Goal: Information Seeking & Learning: Learn about a topic

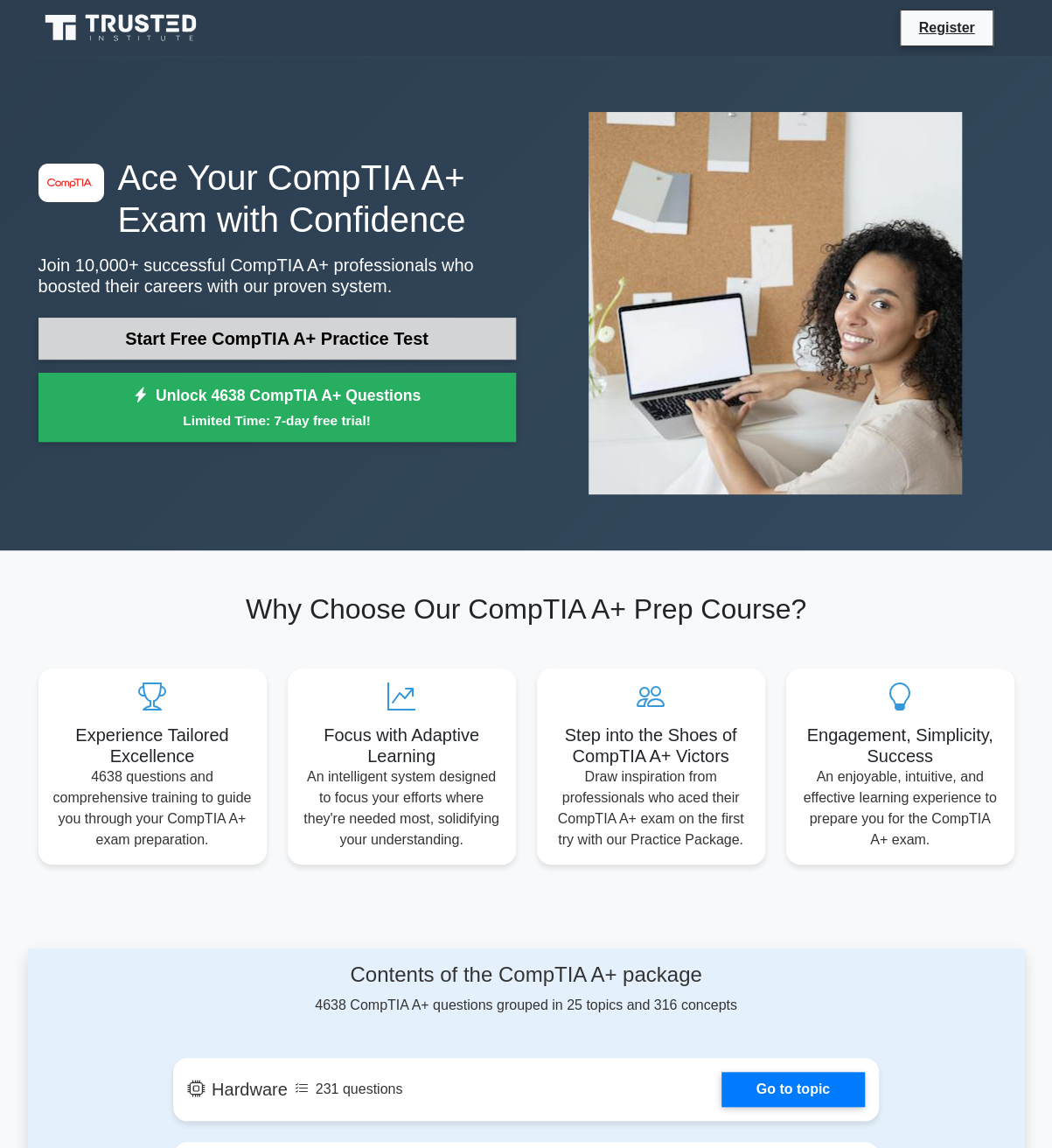
click at [258, 337] on link "Start Free CompTIA A+ Practice Test" at bounding box center [277, 338] width 478 height 42
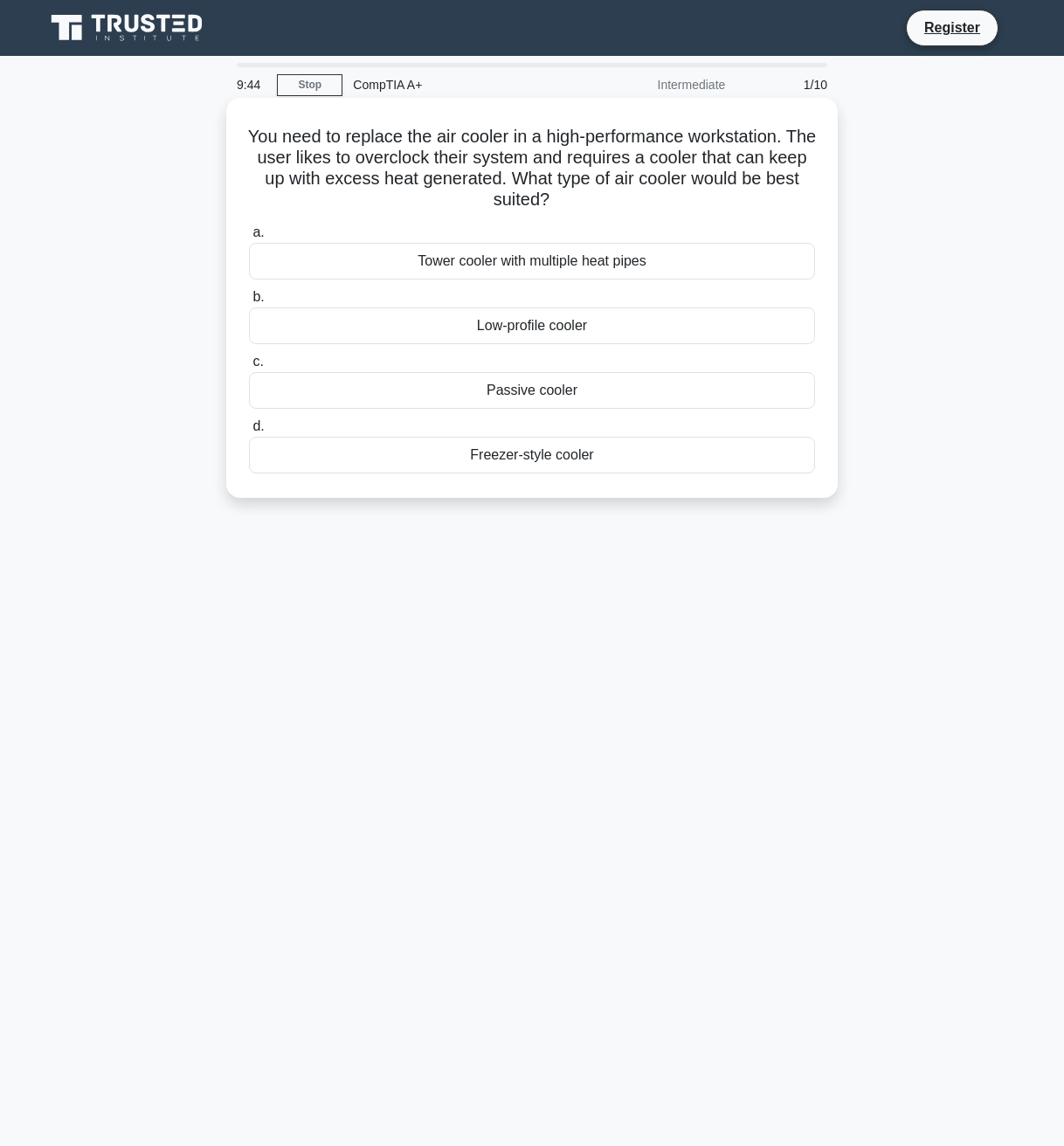
click at [532, 461] on div "Freezer-style cooler" at bounding box center [532, 455] width 566 height 36
click at [249, 432] on input "d. Freezer-style cooler" at bounding box center [249, 427] width 0 height 11
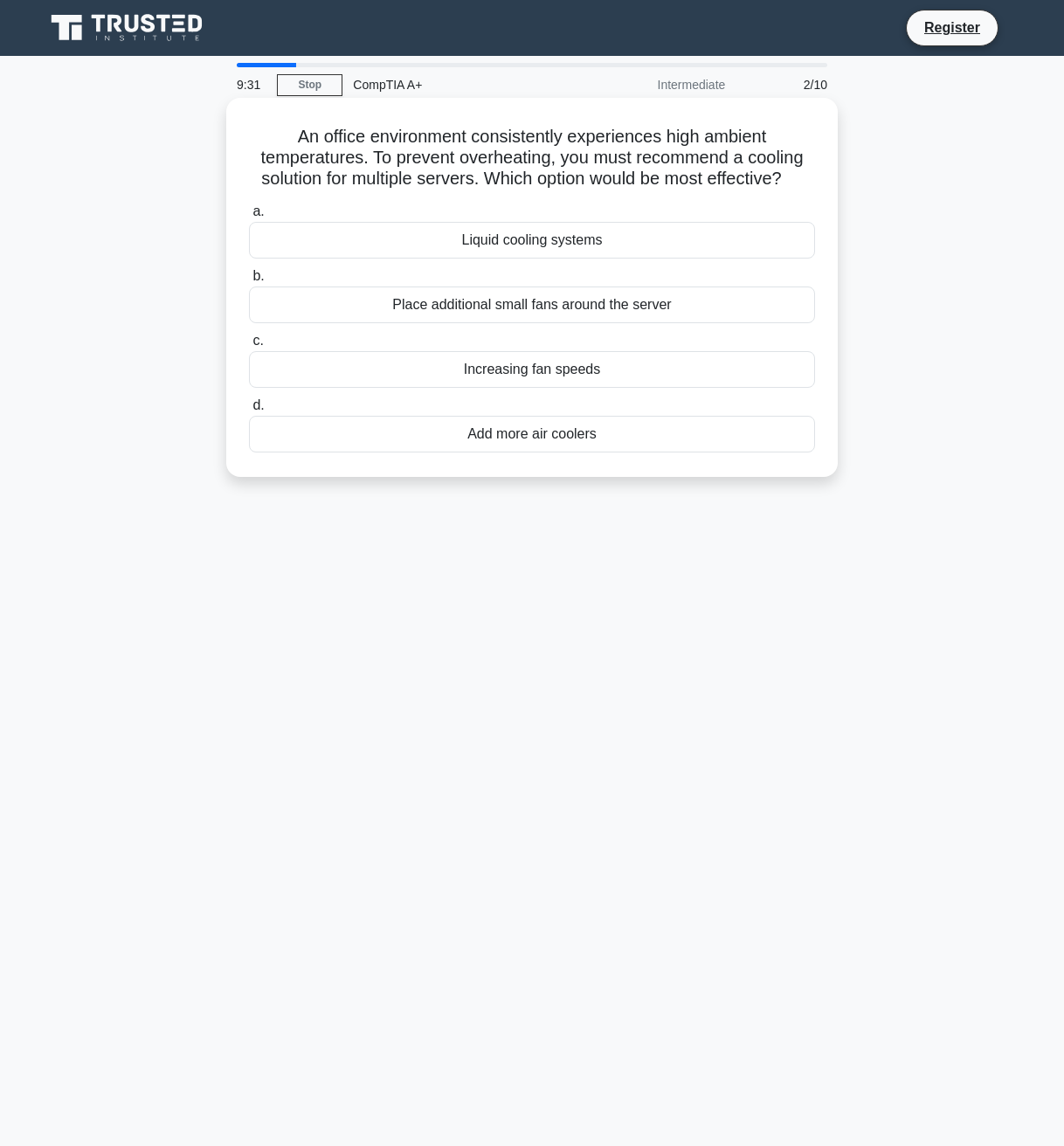
click at [498, 250] on div "Liquid cooling systems" at bounding box center [532, 239] width 566 height 36
click at [249, 218] on input "a. Liquid cooling systems" at bounding box center [249, 211] width 0 height 11
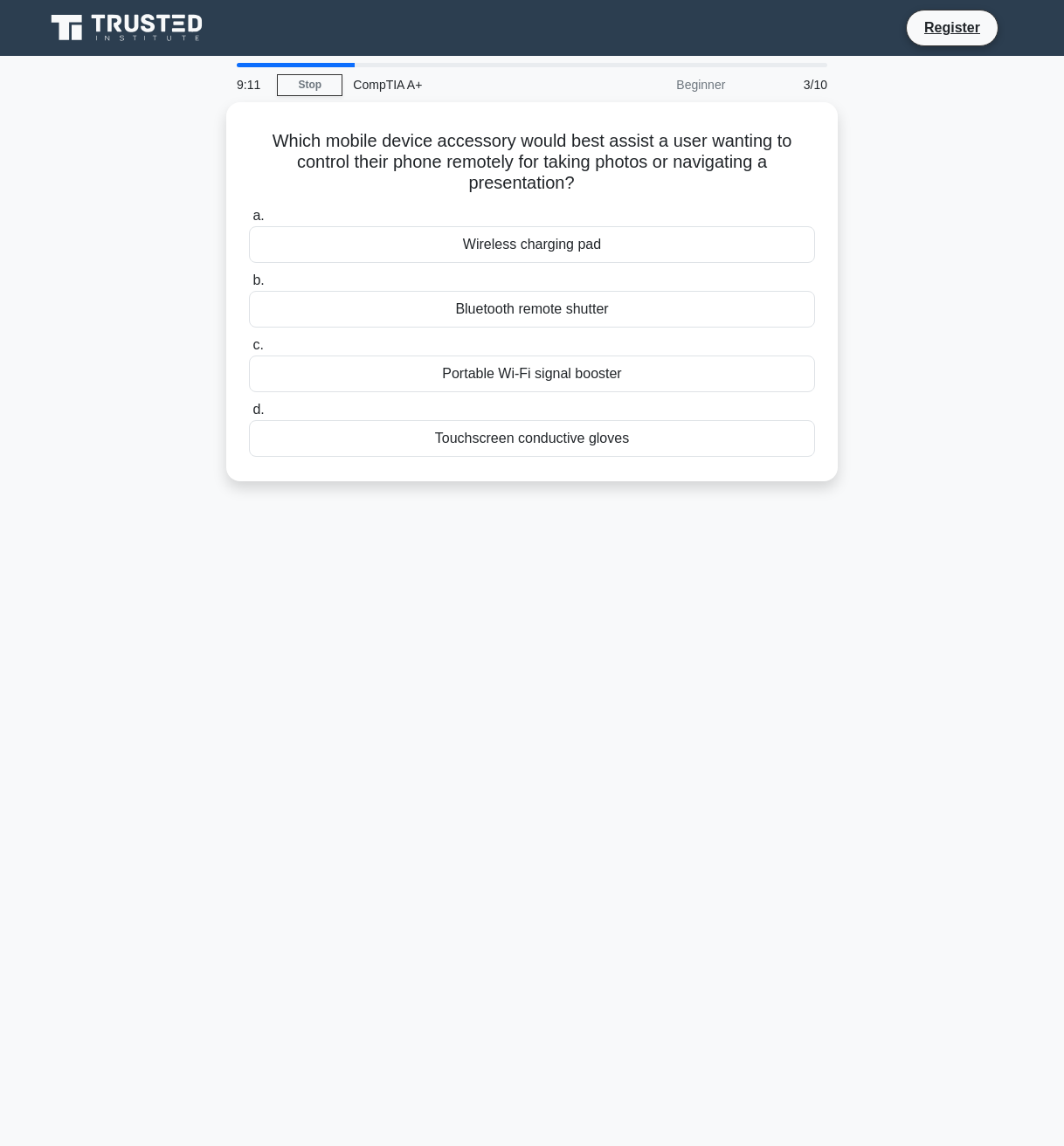
drag, startPoint x: 544, startPoint y: 440, endPoint x: 459, endPoint y: 514, distance: 112.7
click at [459, 514] on div "9:11 Stop CompTIA A+ Beginner 3/10 Which mobile device accessory would best ass…" at bounding box center [532, 500] width 997 height 874
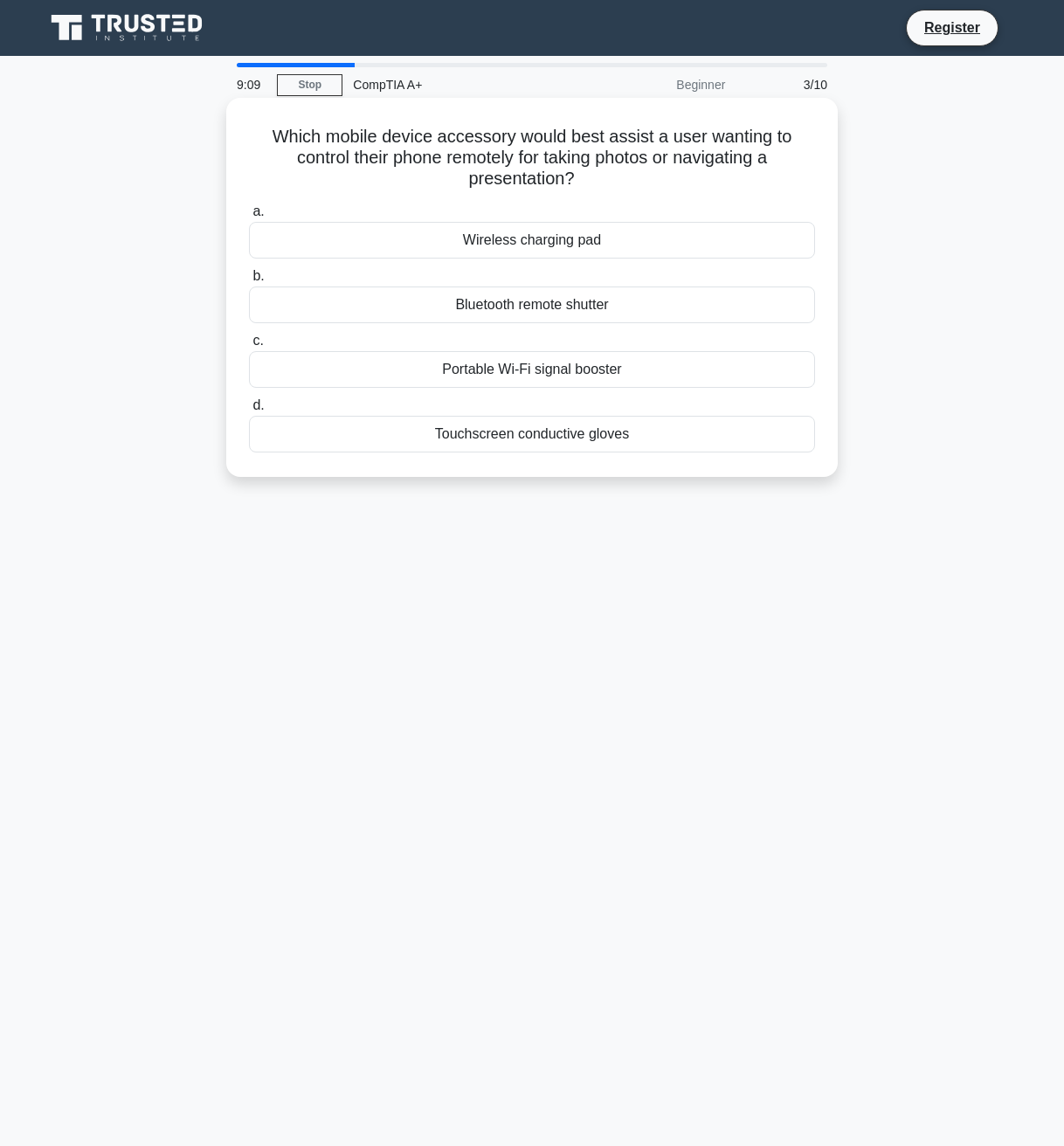
click at [542, 310] on div "Bluetooth remote shutter" at bounding box center [532, 304] width 566 height 36
click at [249, 283] on input "b. Bluetooth remote shutter" at bounding box center [249, 276] width 0 height 11
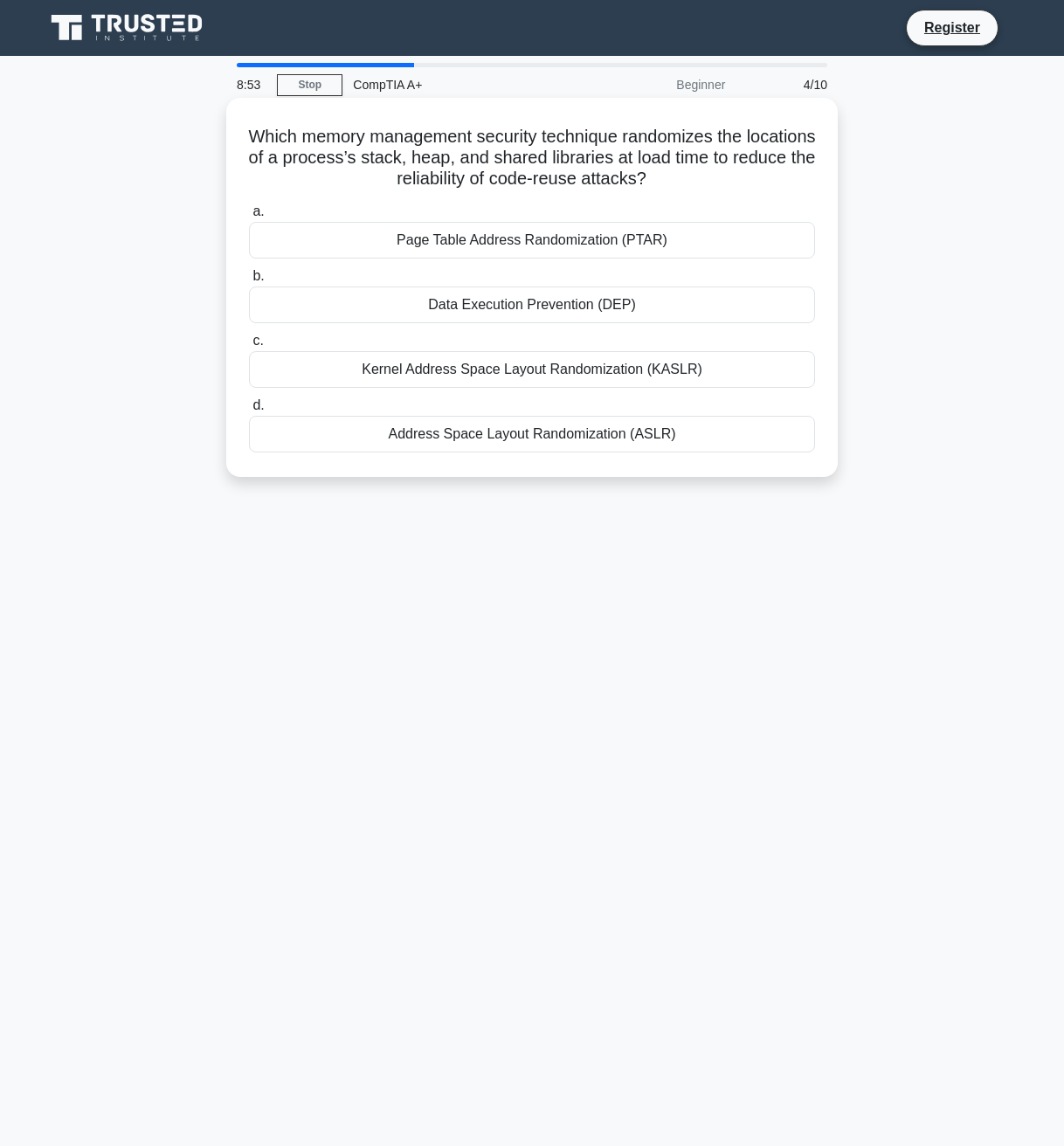
click at [511, 371] on div "Kernel Address Space Layout Randomization (KASLR)" at bounding box center [532, 369] width 566 height 36
click at [249, 347] on input "c. Kernel Address Space Layout Randomization (KASLR)" at bounding box center [249, 341] width 0 height 11
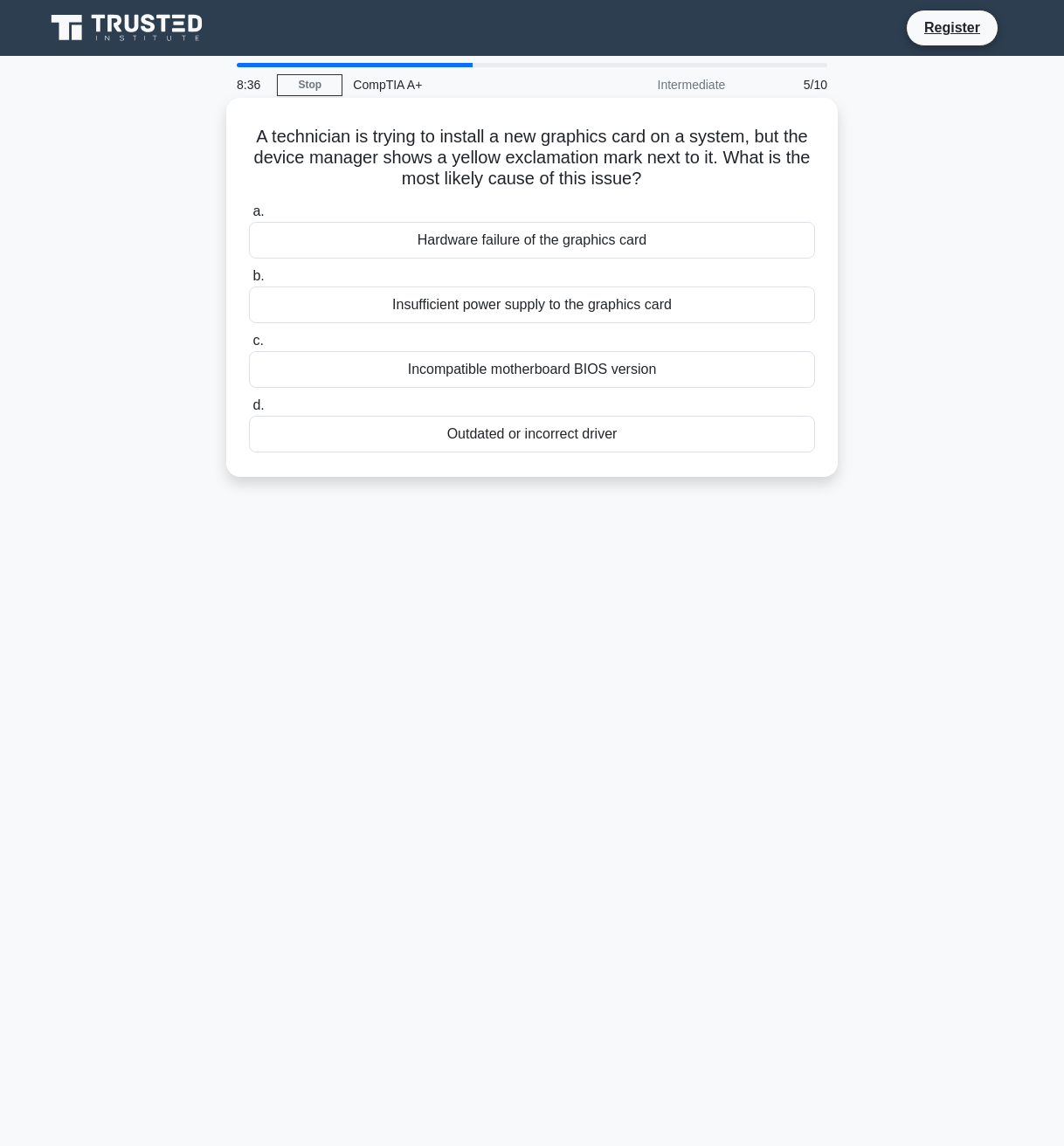
click at [488, 429] on div "Outdated or incorrect driver" at bounding box center [532, 433] width 566 height 36
click at [249, 412] on input "d. Outdated or incorrect driver" at bounding box center [249, 406] width 0 height 11
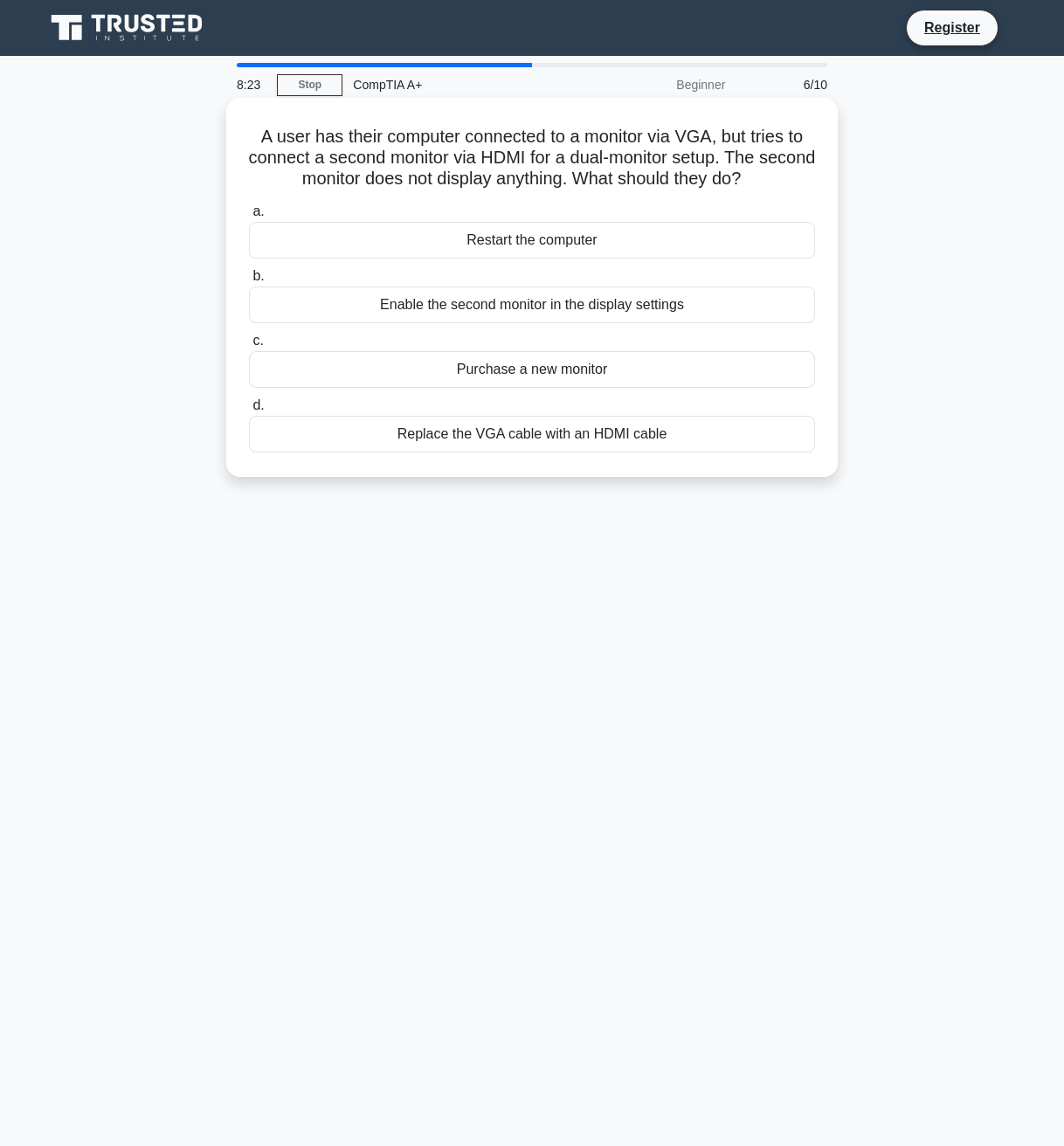
click at [531, 306] on div "Enable the second monitor in the display settings" at bounding box center [532, 304] width 566 height 36
click at [249, 283] on input "b. Enable the second monitor in the display settings" at bounding box center [249, 276] width 0 height 11
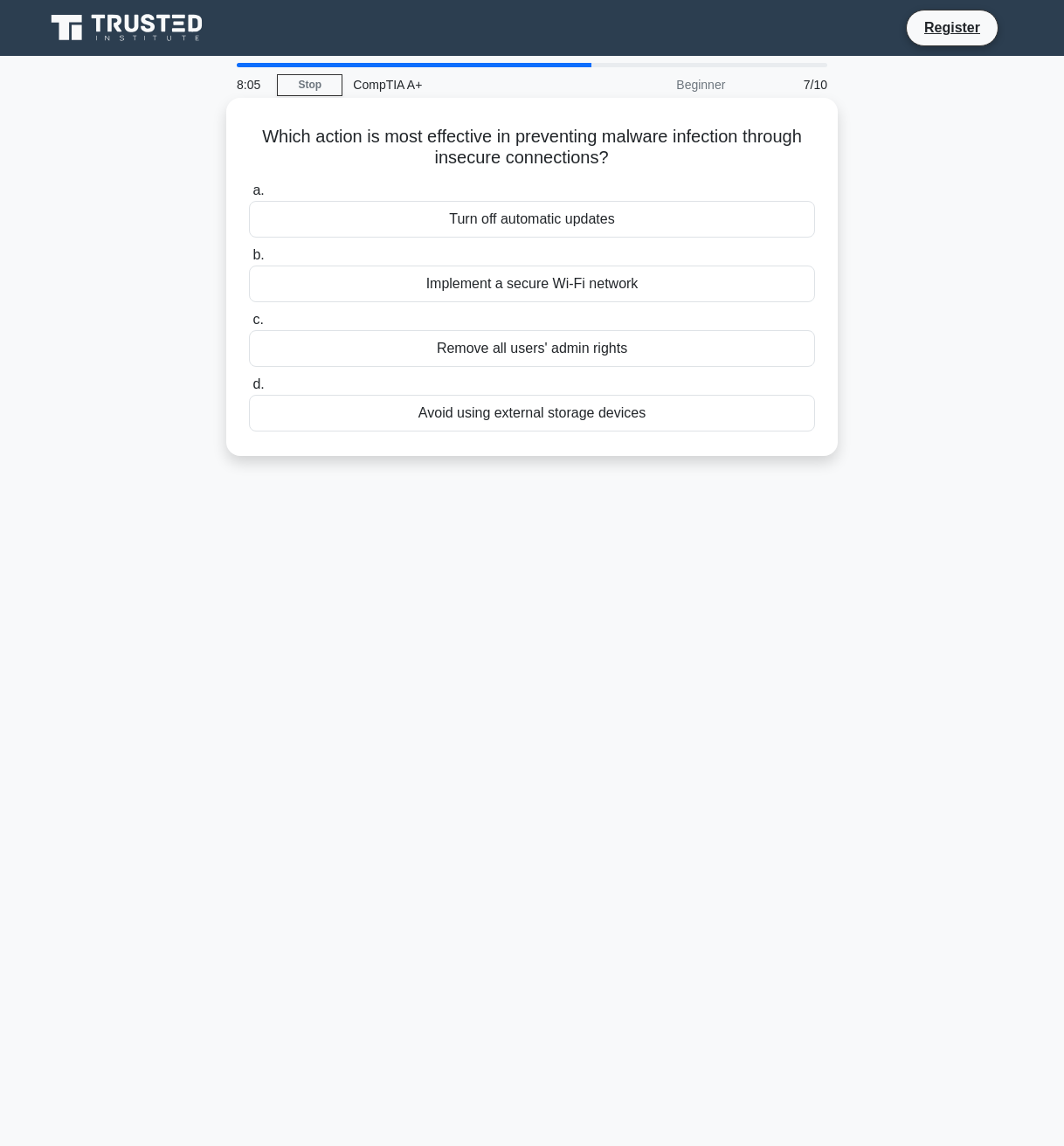
click at [561, 291] on div "Implement a secure Wi-Fi network" at bounding box center [532, 283] width 566 height 36
click at [249, 261] on input "b. Implement a secure Wi-Fi network" at bounding box center [249, 255] width 0 height 11
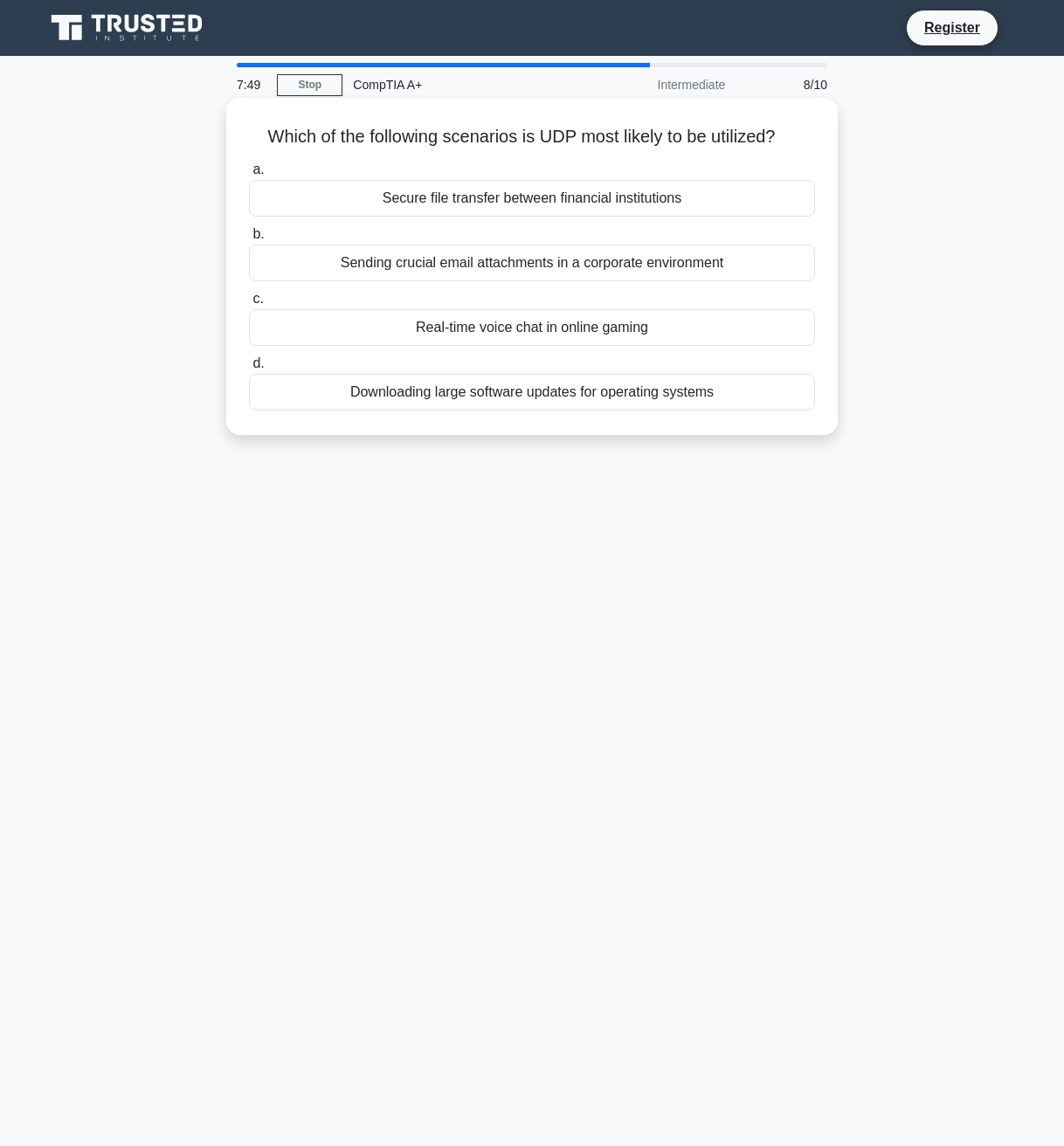
click at [477, 200] on div "Secure file transfer between financial institutions" at bounding box center [532, 197] width 566 height 36
click at [249, 176] on input "a. Secure file transfer between financial institutions" at bounding box center [249, 170] width 0 height 11
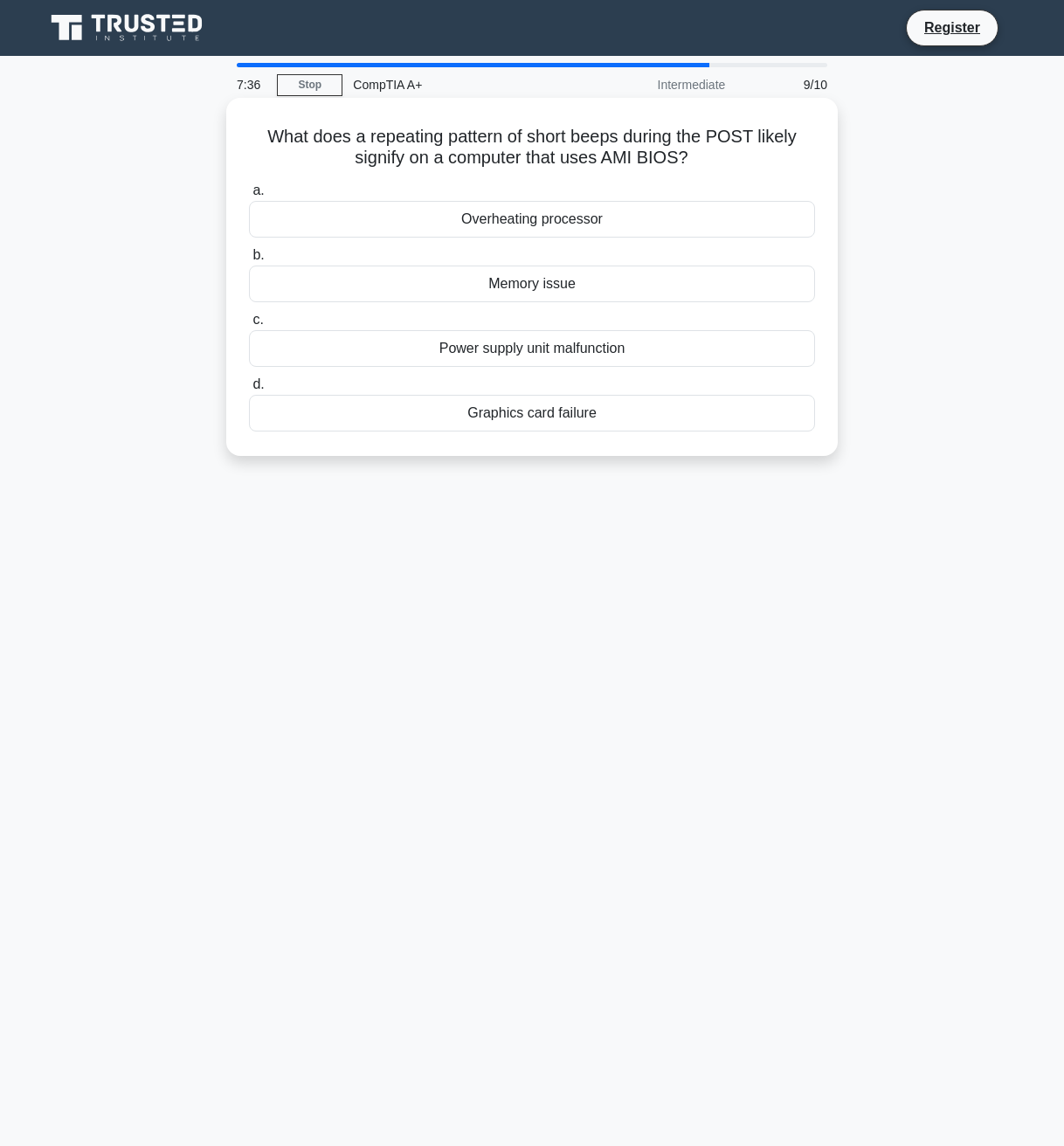
click at [507, 347] on div "Power supply unit malfunction" at bounding box center [532, 348] width 566 height 36
click at [249, 326] on input "c. Power supply unit malfunction" at bounding box center [249, 320] width 0 height 11
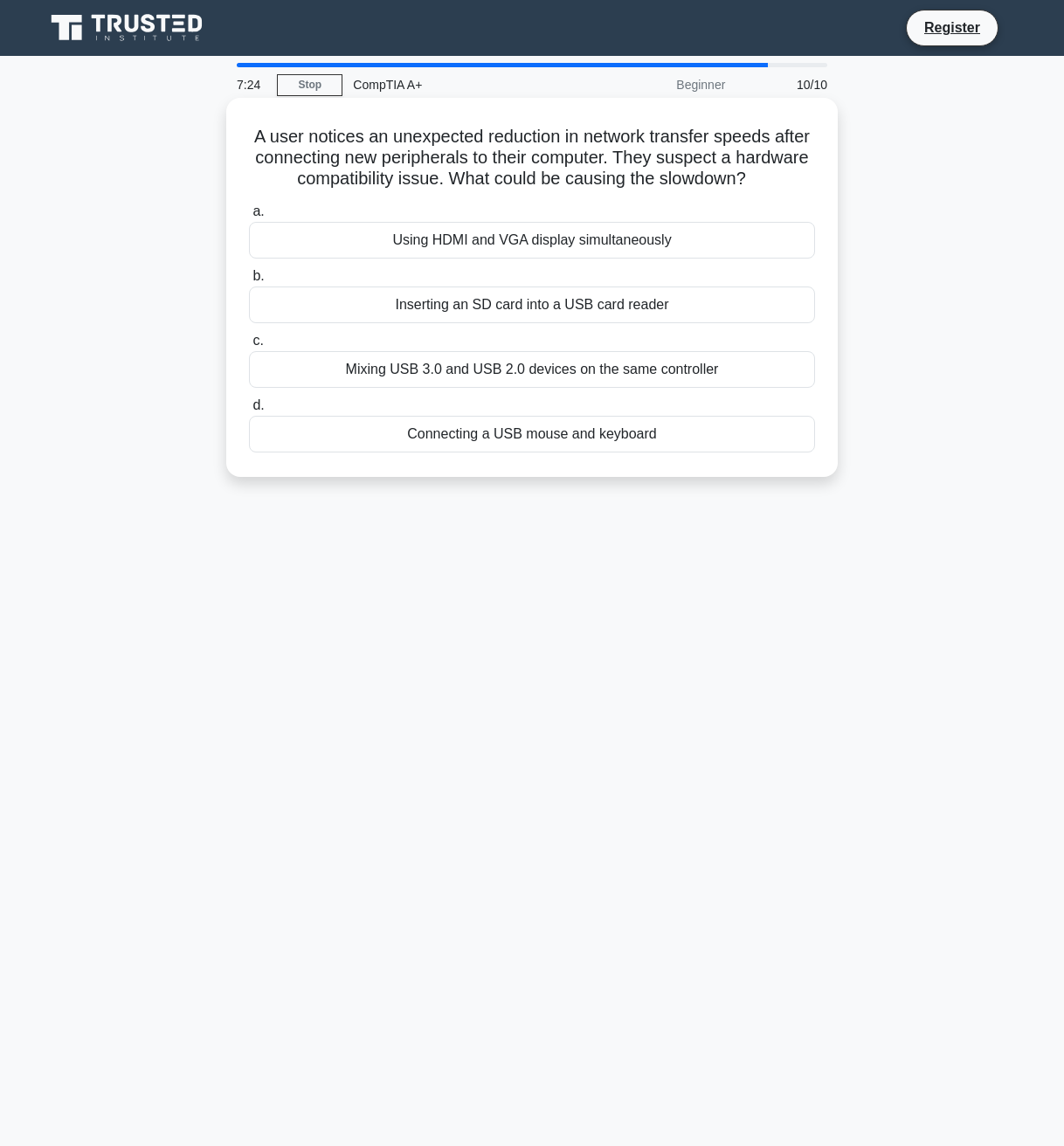
click at [482, 370] on div "Mixing USB 3.0 and USB 2.0 devices on the same controller" at bounding box center [532, 369] width 566 height 36
click at [249, 347] on input "c. Mixing USB 3.0 and USB 2.0 devices on the same controller" at bounding box center [249, 341] width 0 height 11
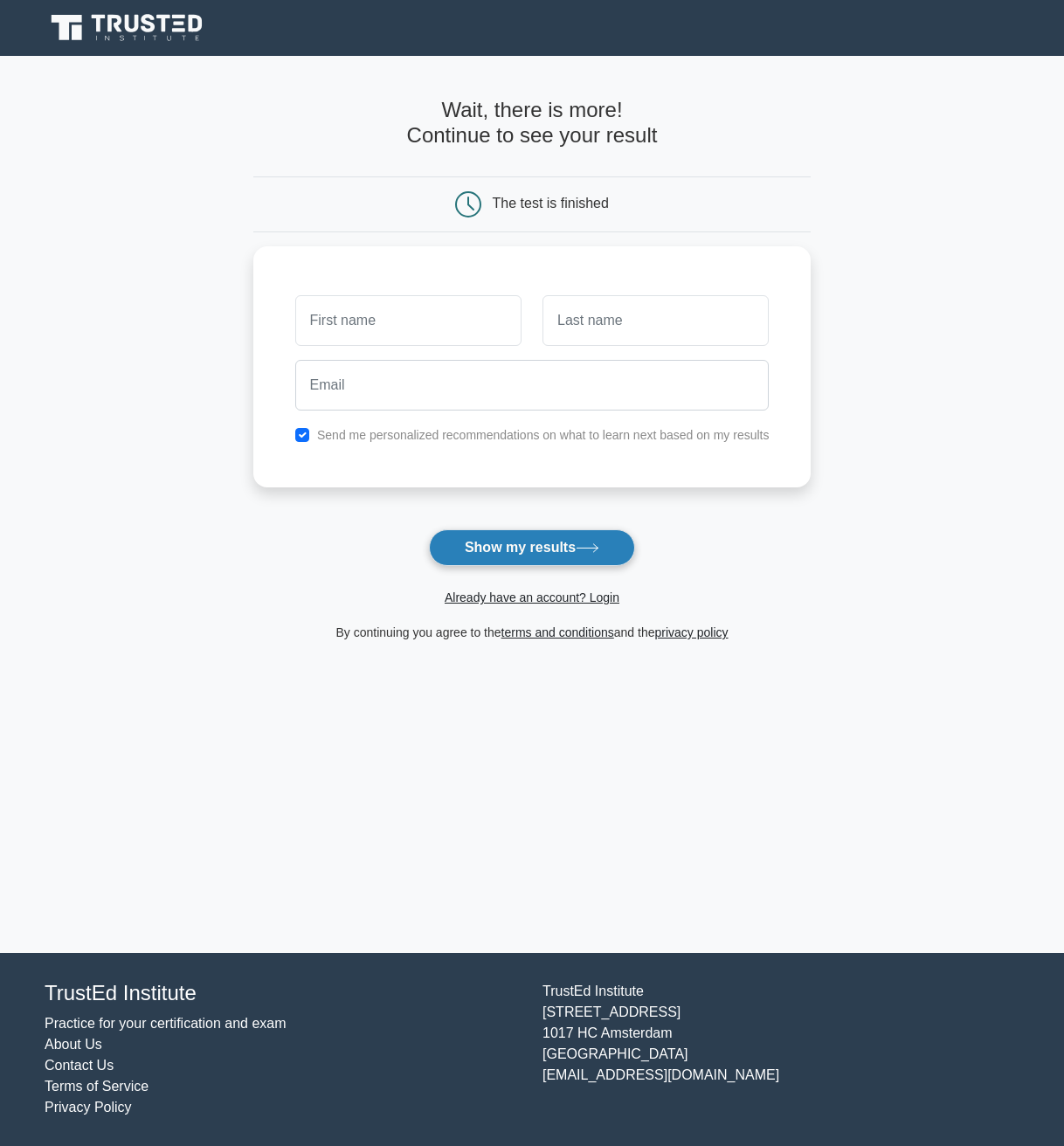
click at [524, 547] on button "Show my results" at bounding box center [532, 547] width 206 height 36
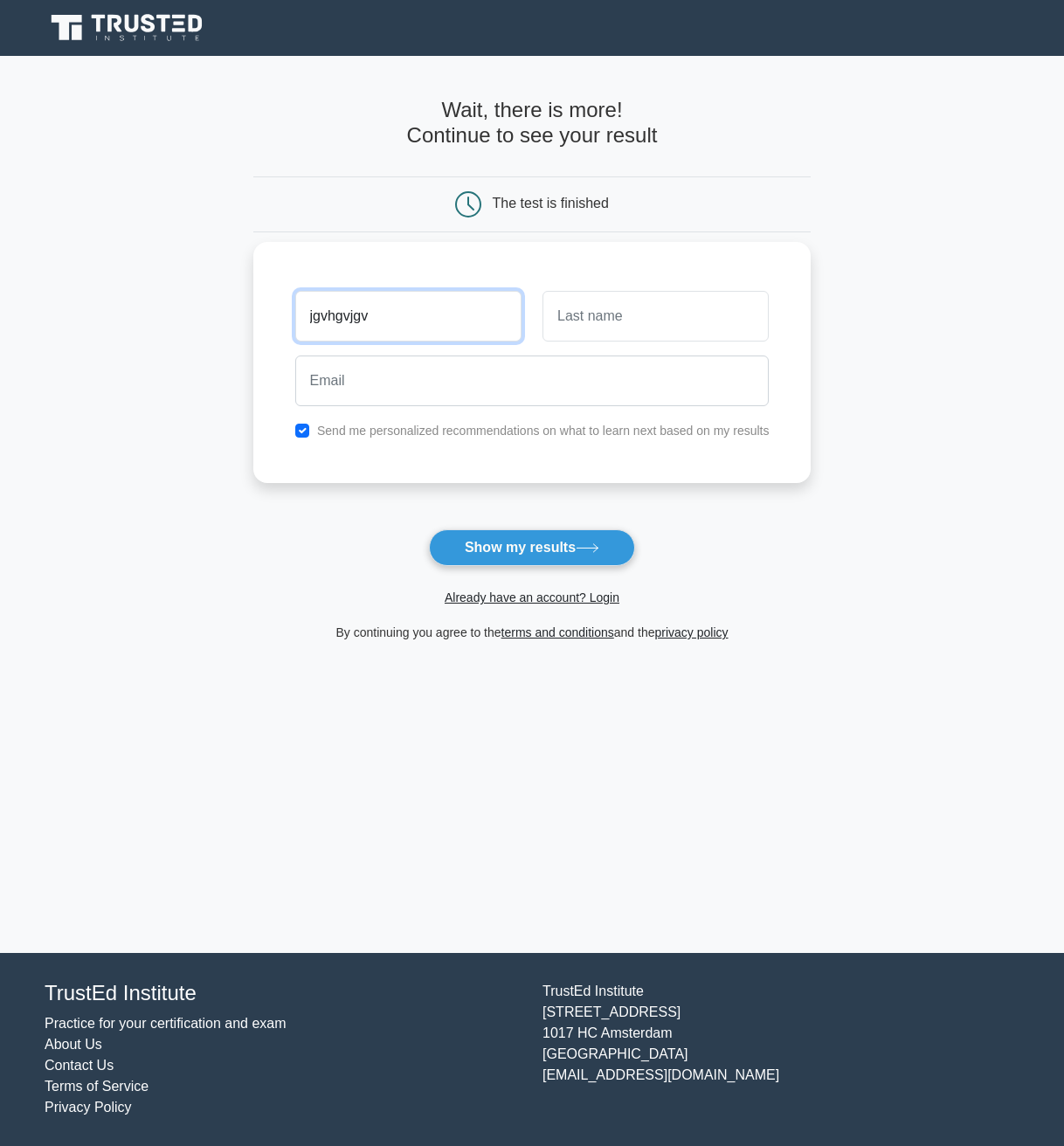
type input "jgvhgvjgv"
click at [554, 315] on input "text" at bounding box center [656, 316] width 226 height 51
type input "ngvhgvhgv"
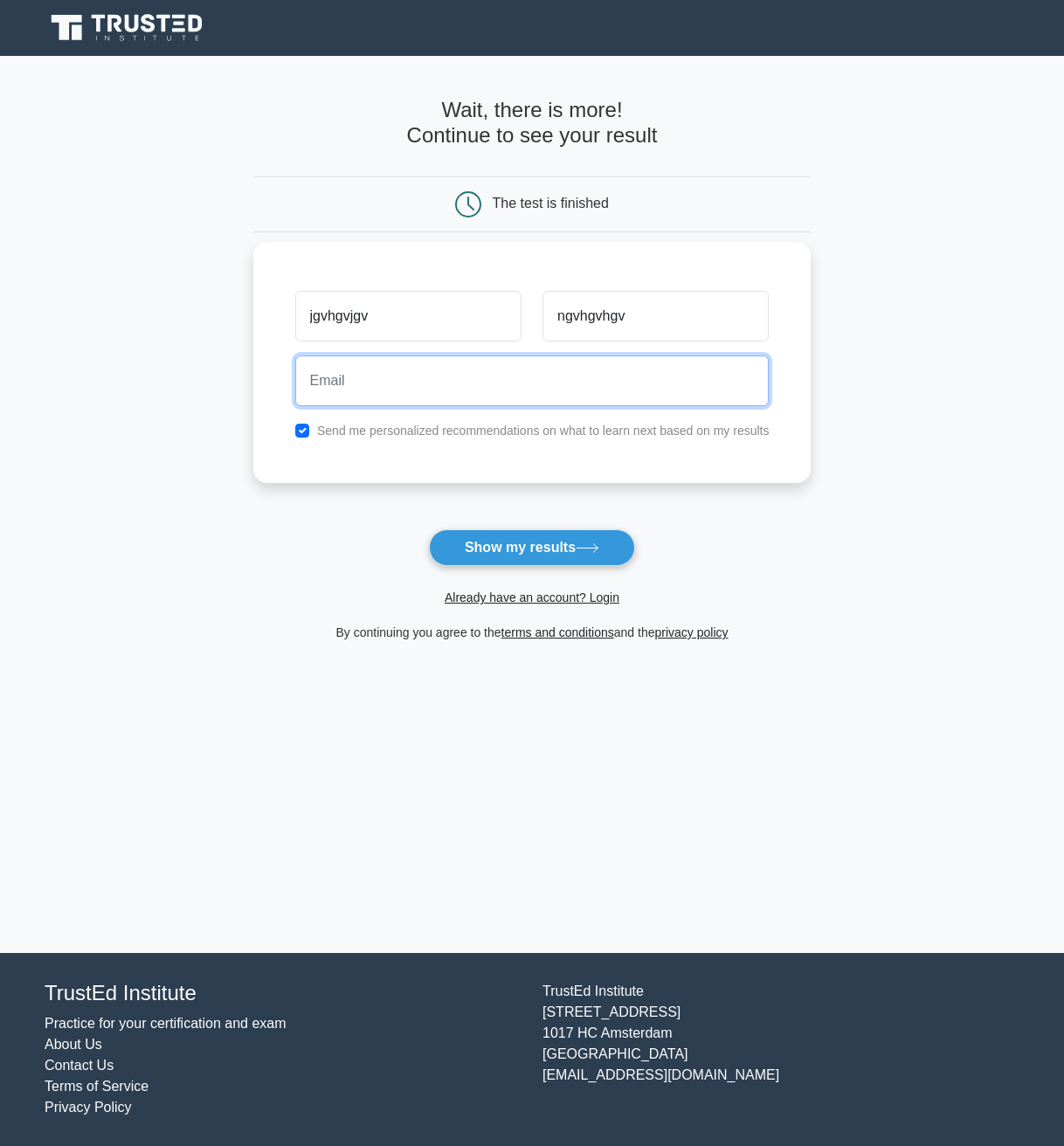
click at [444, 384] on input "email" at bounding box center [532, 381] width 474 height 51
type input "kjgvtfcuhgv@gmail.com"
click at [429, 529] on button "Show my results" at bounding box center [532, 547] width 206 height 36
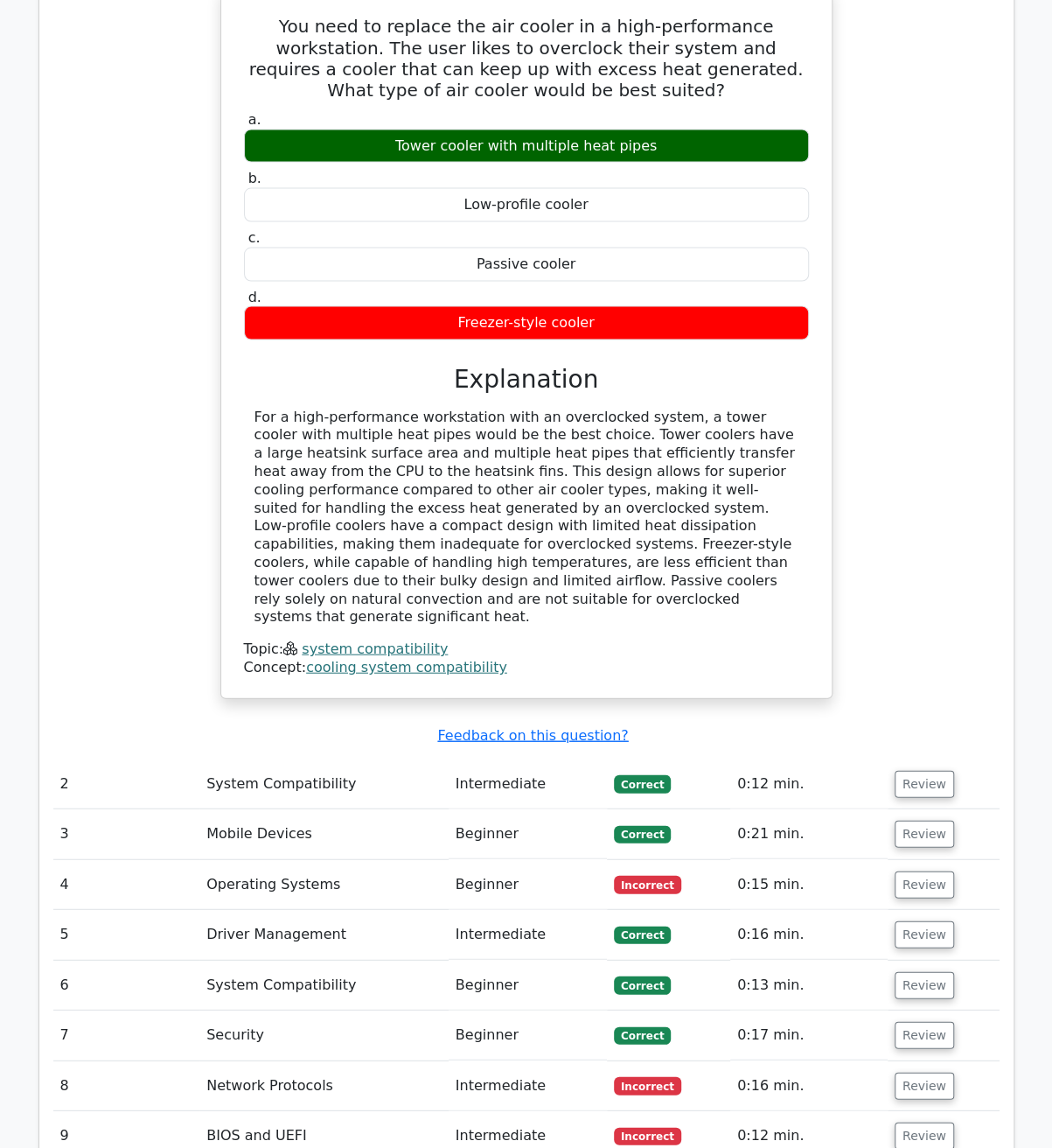
scroll to position [1662, 0]
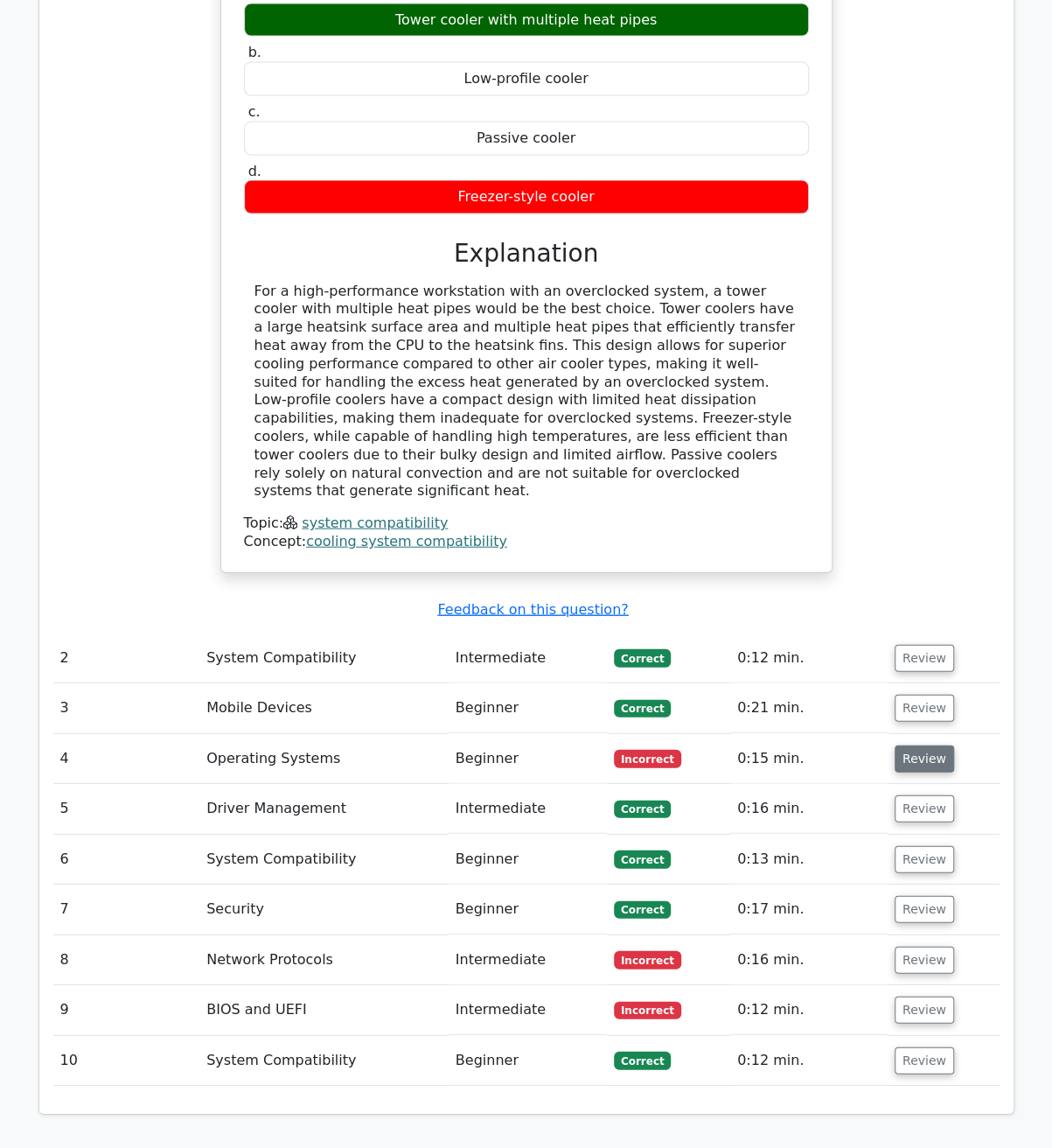
click at [923, 746] on button "Review" at bounding box center [924, 759] width 59 height 27
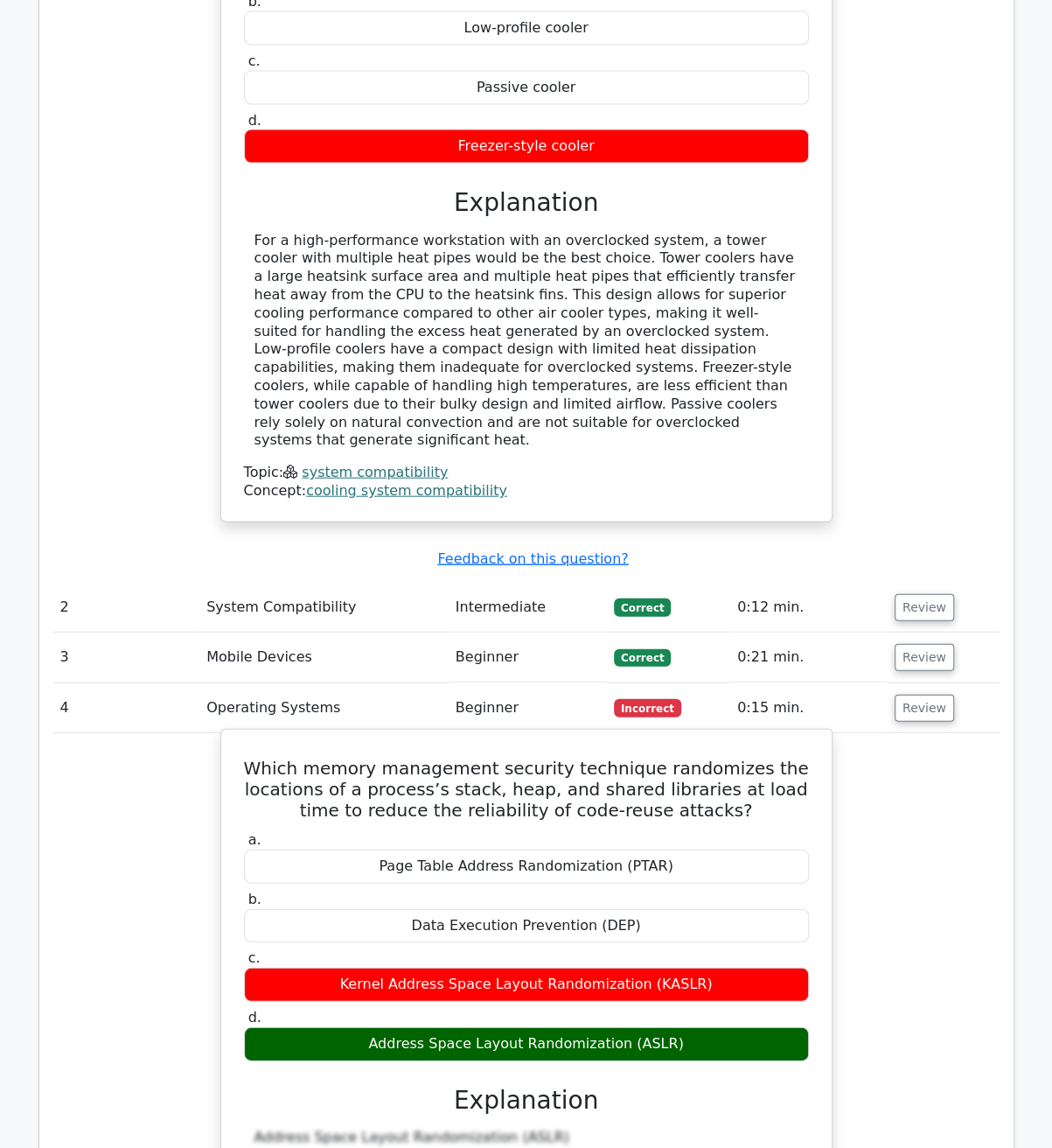
scroll to position [1838, 0]
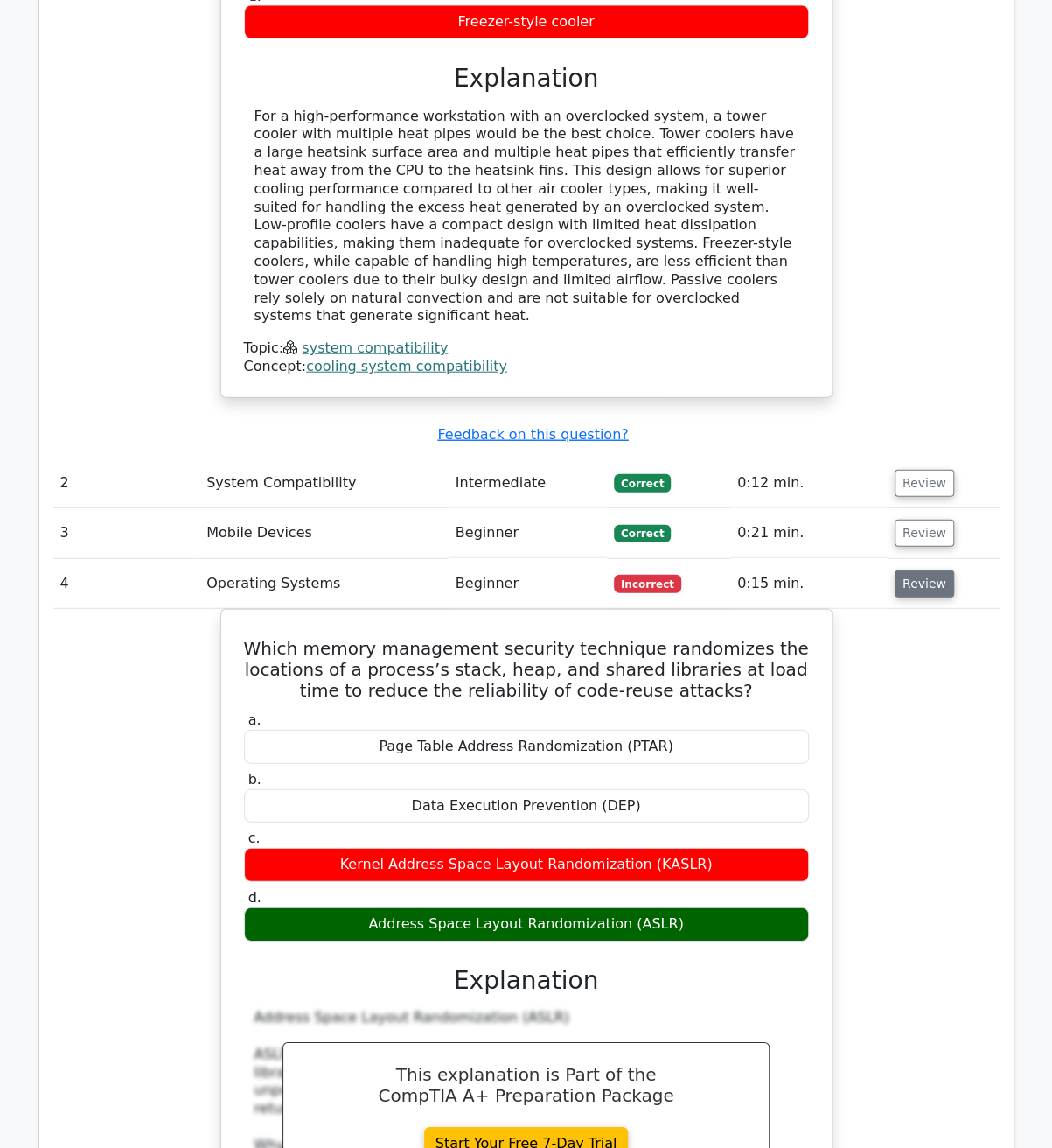
click at [929, 571] on button "Review" at bounding box center [924, 584] width 59 height 27
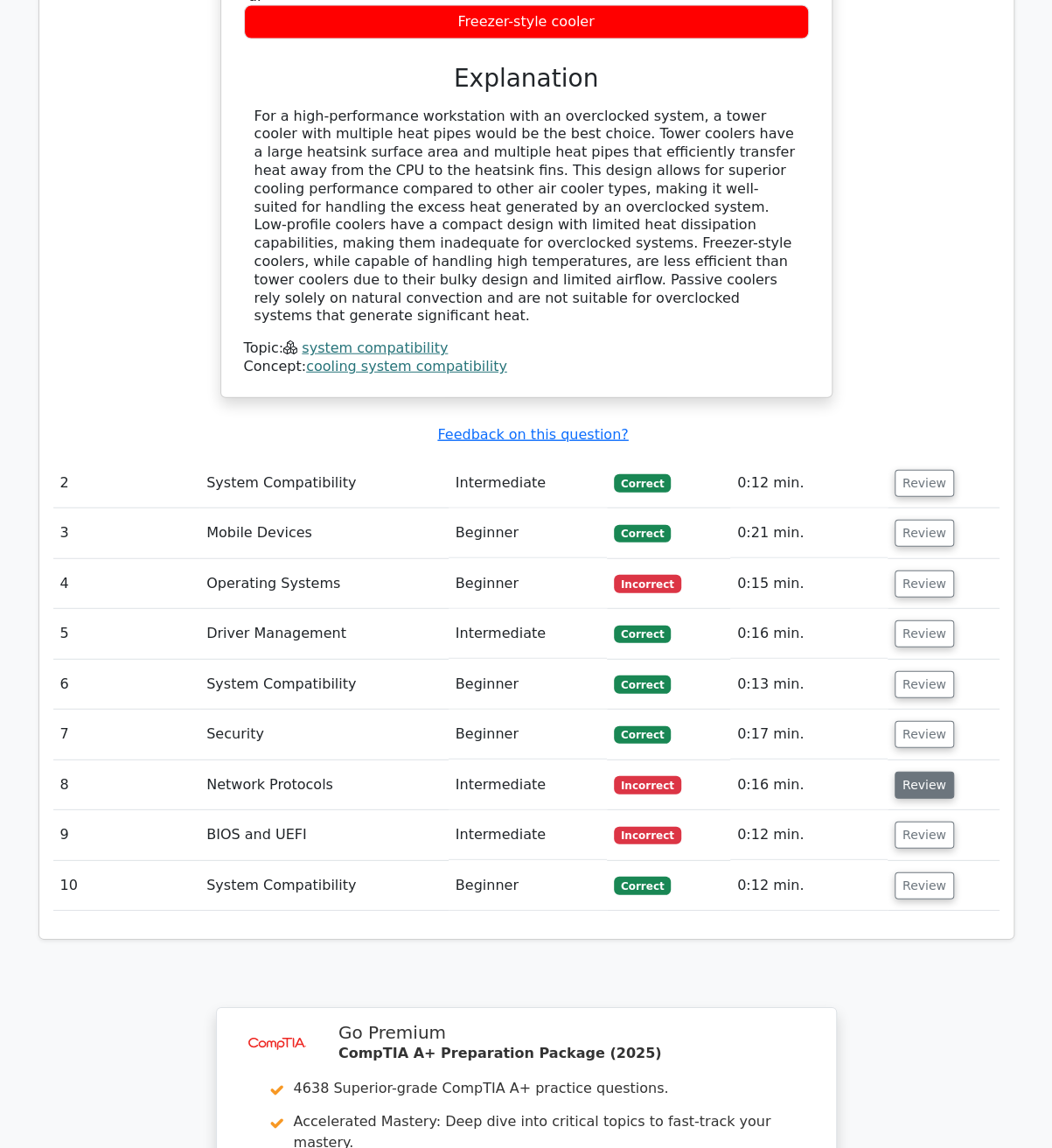
click at [917, 772] on button "Review" at bounding box center [924, 785] width 59 height 27
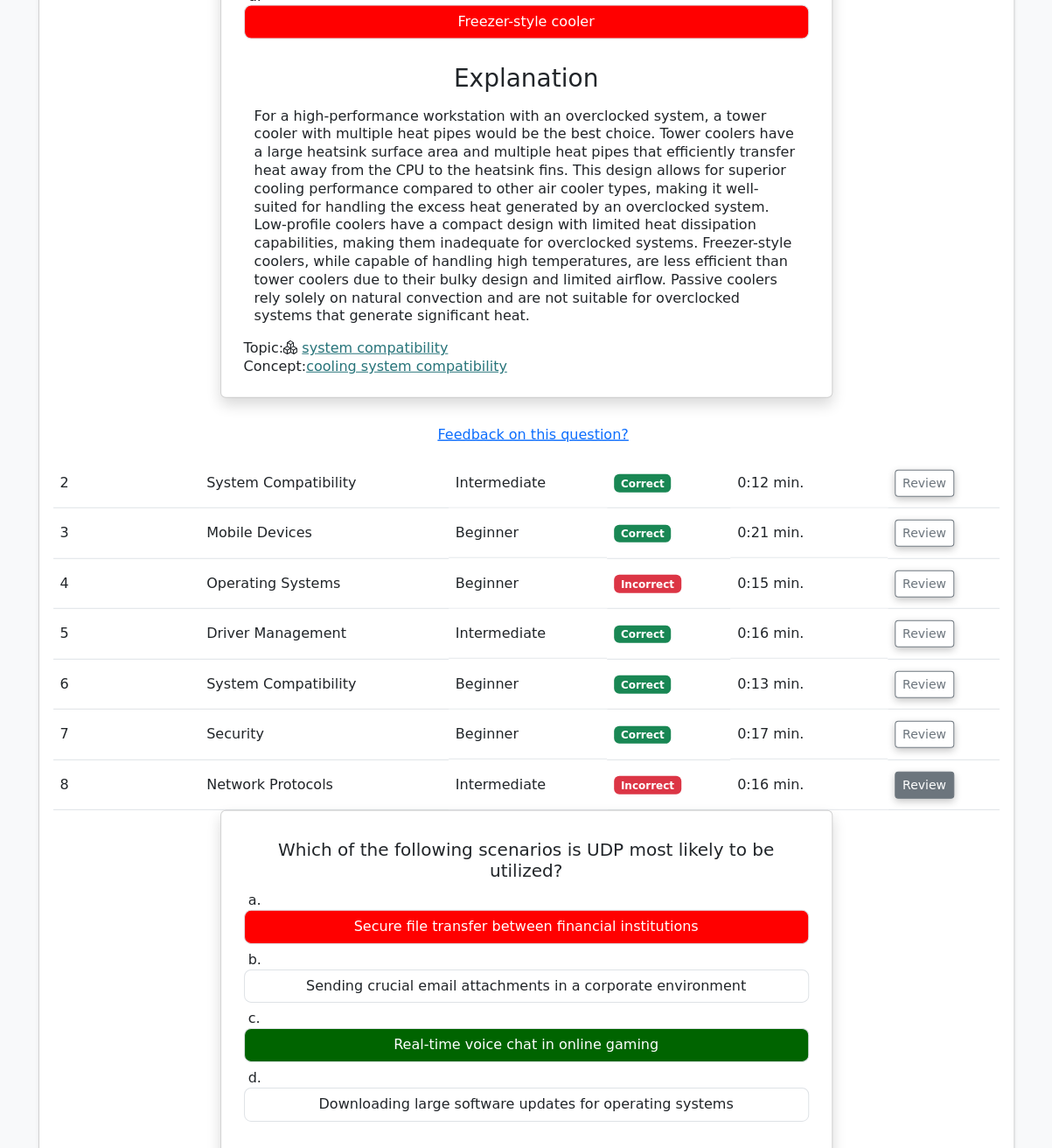
click at [910, 772] on button "Review" at bounding box center [924, 785] width 59 height 27
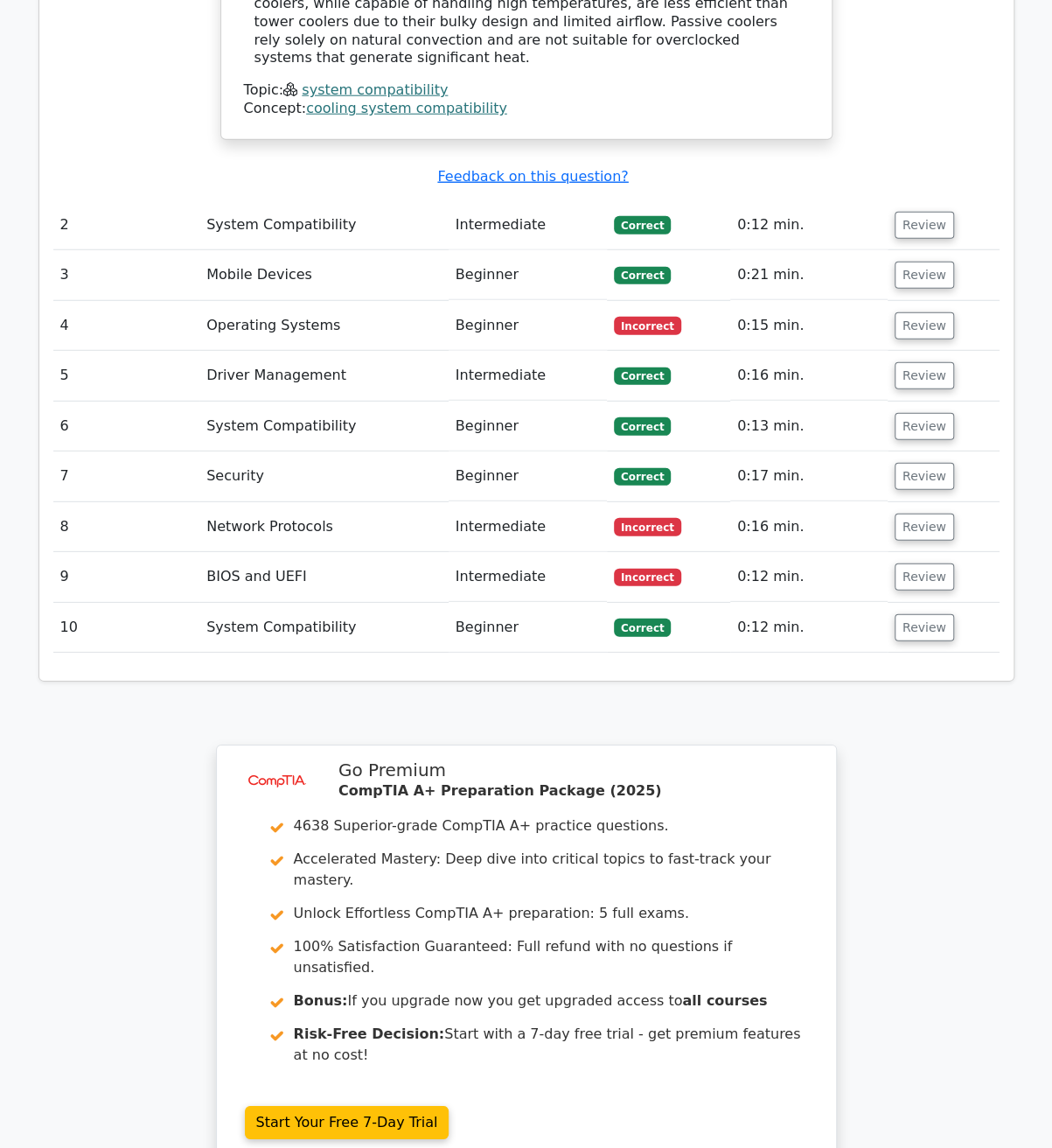
scroll to position [2322, 0]
